Goal: Task Accomplishment & Management: Manage account settings

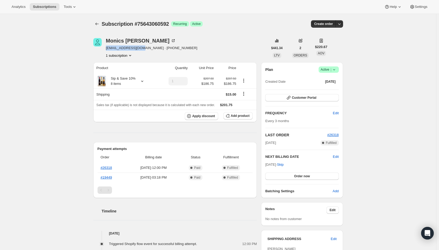
drag, startPoint x: 140, startPoint y: 49, endPoint x: 108, endPoint y: 49, distance: 31.8
click at [108, 49] on span "kenttmw@charter.net · +12188217547" at bounding box center [151, 47] width 91 height 5
copy span "kenttmw@charter.net"
click at [327, 70] on span "Active |" at bounding box center [329, 69] width 16 height 5
click at [324, 88] on span "Cancel subscription" at bounding box center [330, 89] width 30 height 4
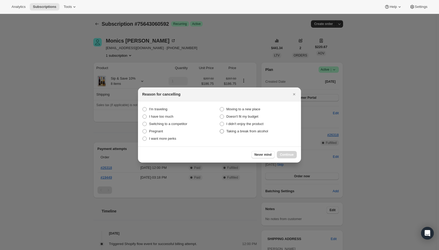
click at [257, 133] on span "Taking a break from alcohol" at bounding box center [247, 131] width 42 height 4
click at [220, 130] on alcohol "Taking a break from alcohol" at bounding box center [220, 129] width 0 height 0
radio alcohol "true"
click at [288, 156] on span "Continue" at bounding box center [287, 155] width 14 height 4
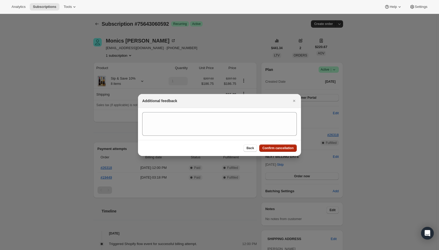
click at [278, 148] on span "Confirm cancellation" at bounding box center [277, 148] width 31 height 4
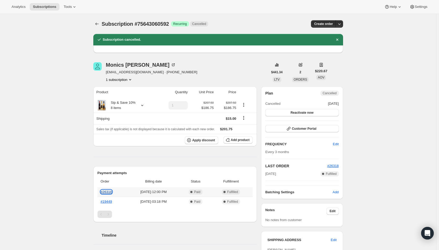
click at [109, 192] on link "#26318" at bounding box center [106, 192] width 11 height 4
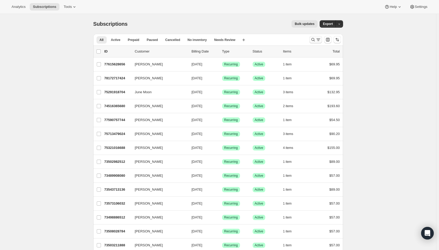
click at [319, 39] on icon "Search and filter results" at bounding box center [318, 39] width 5 height 5
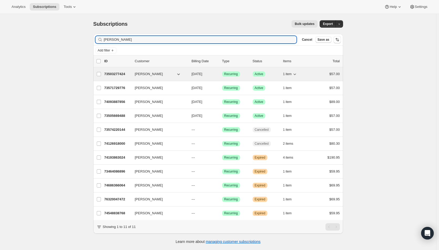
type input "[PERSON_NAME]"
click at [202, 73] on span "[DATE]" at bounding box center [197, 74] width 11 height 4
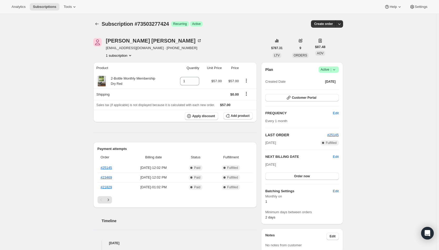
click at [337, 70] on icon at bounding box center [334, 69] width 5 height 5
click at [329, 87] on span "Cancel subscription" at bounding box center [330, 89] width 30 height 4
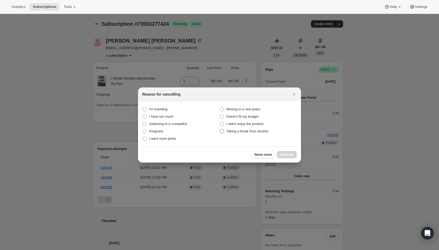
click at [251, 131] on span "Taking a break from alcohol" at bounding box center [247, 131] width 42 height 4
click at [220, 130] on alcohol "Taking a break from alcohol" at bounding box center [220, 129] width 0 height 0
radio alcohol "true"
click at [289, 155] on span "Continue" at bounding box center [287, 155] width 14 height 4
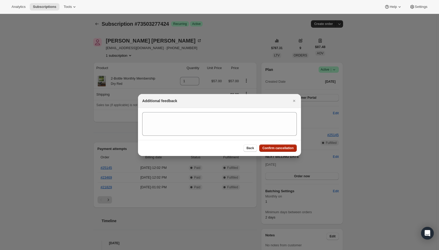
click at [288, 149] on span "Confirm cancellation" at bounding box center [277, 148] width 31 height 4
